Goal: Use online tool/utility: Utilize a website feature to perform a specific function

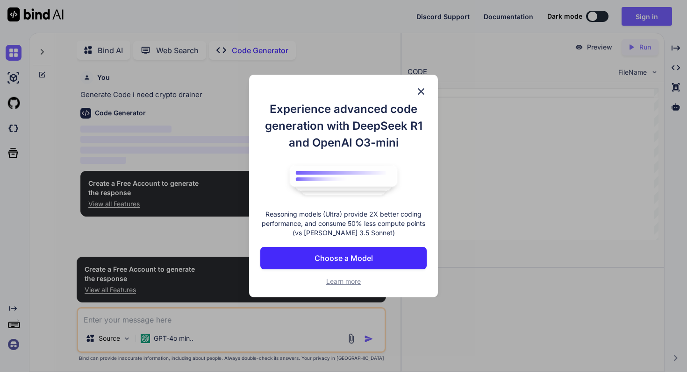
scroll to position [4, 0]
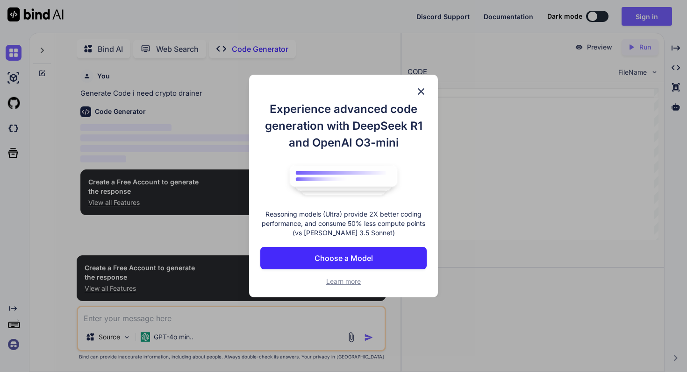
type textarea "x"
click at [422, 95] on img at bounding box center [420, 91] width 11 height 11
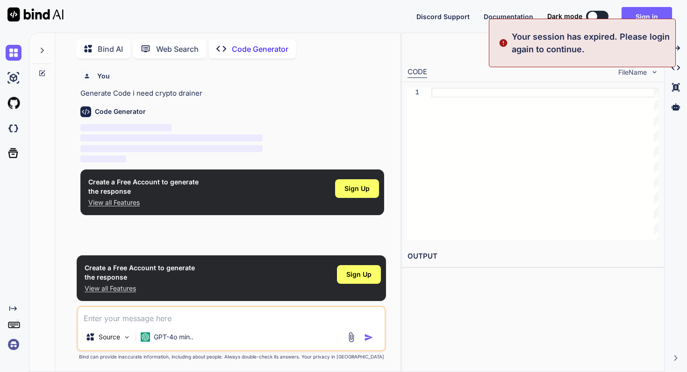
click at [438, 134] on div at bounding box center [544, 164] width 227 height 152
click at [452, 104] on div at bounding box center [544, 164] width 227 height 152
click at [221, 131] on p "‌" at bounding box center [232, 128] width 304 height 11
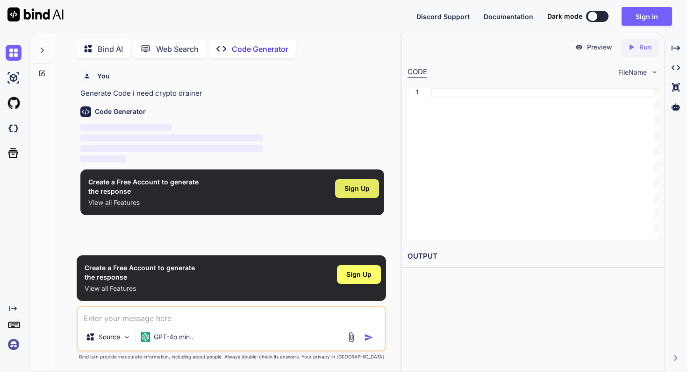
click at [362, 195] on div "Sign Up" at bounding box center [357, 188] width 44 height 19
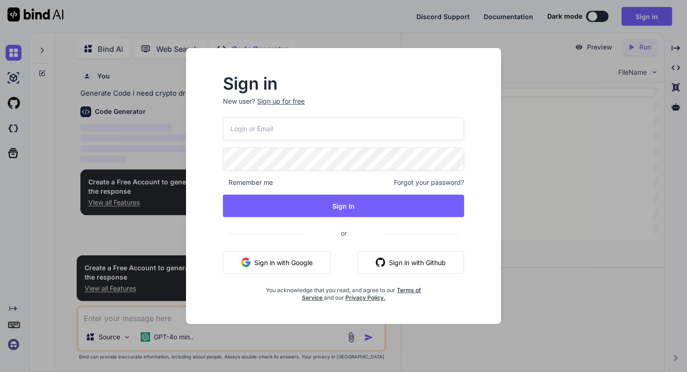
click at [300, 265] on button "Sign in with Google" at bounding box center [277, 262] width 108 height 22
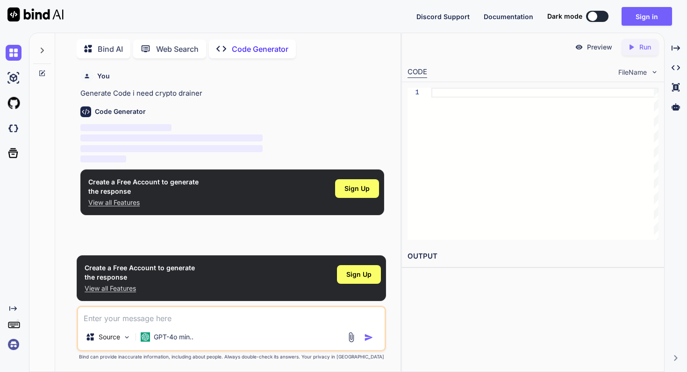
scroll to position [4, 0]
